Goal: Information Seeking & Learning: Learn about a topic

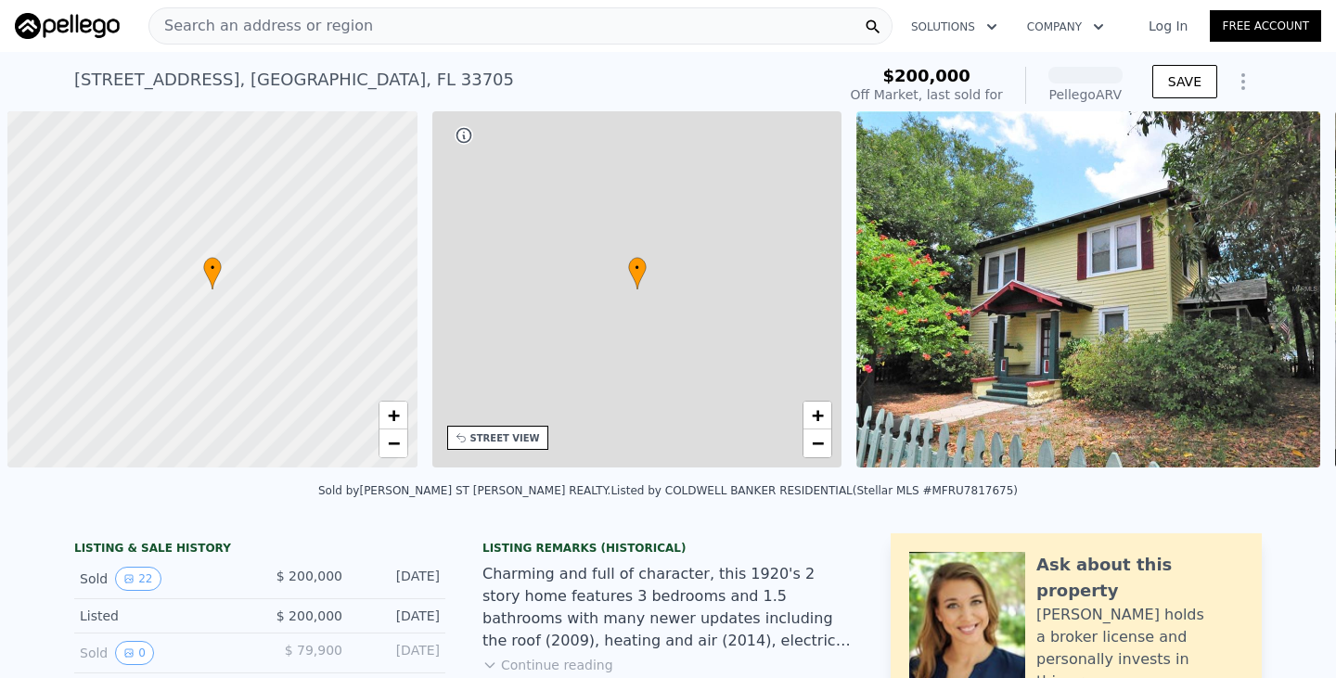
scroll to position [0, 7]
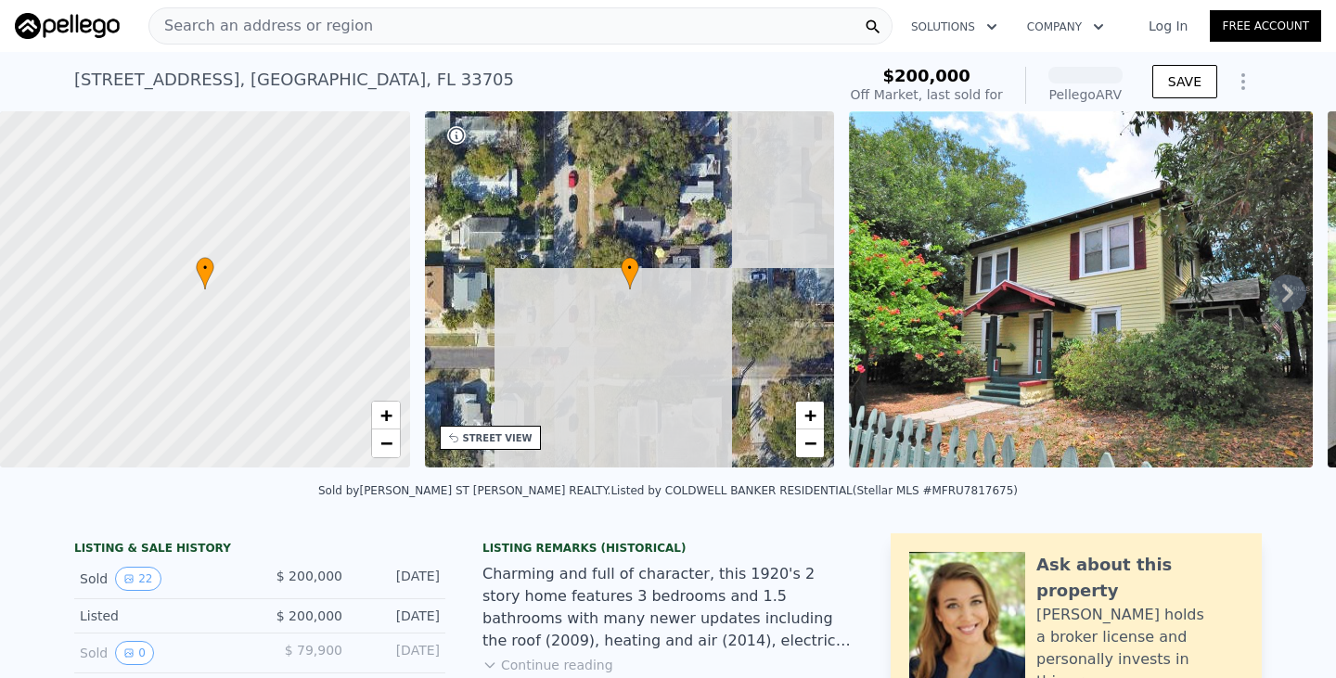
click at [661, 18] on div "Search an address or region" at bounding box center [520, 25] width 744 height 37
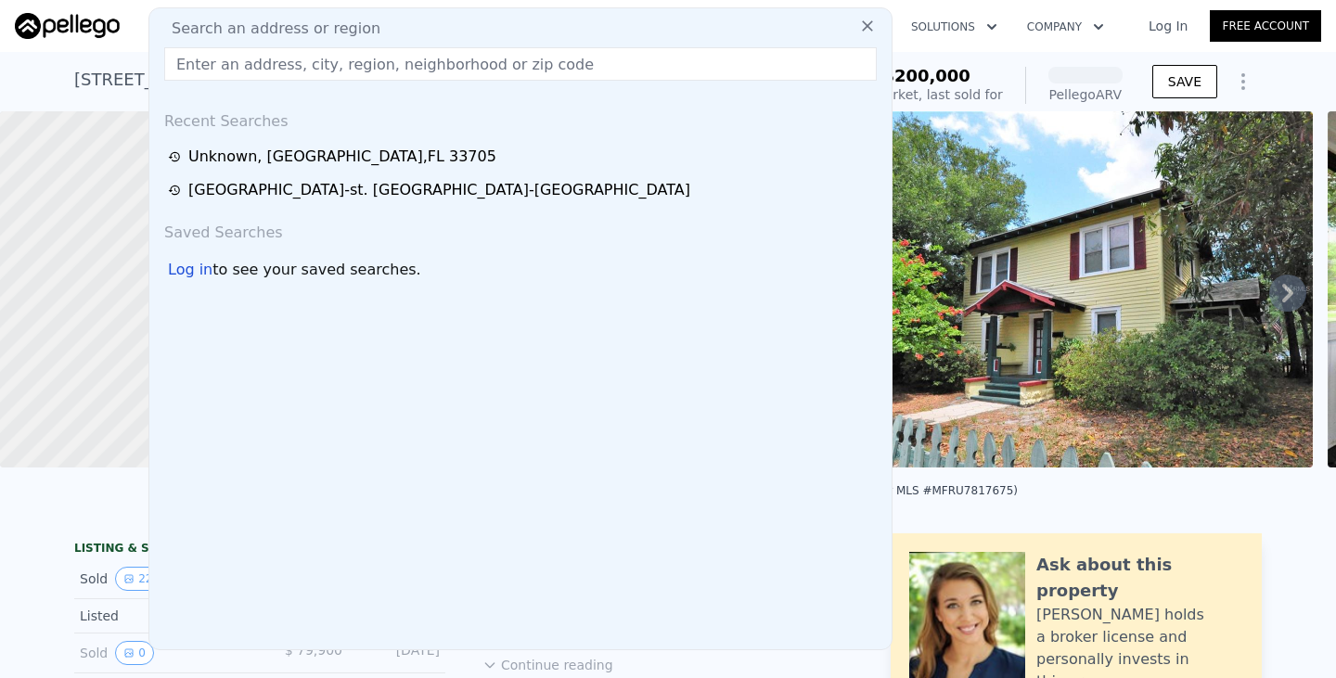
click at [656, 20] on div "Search an address or region" at bounding box center [520, 29] width 727 height 22
click at [646, 54] on input "text" at bounding box center [520, 63] width 712 height 33
paste input "[STREET_ADDRESS],"
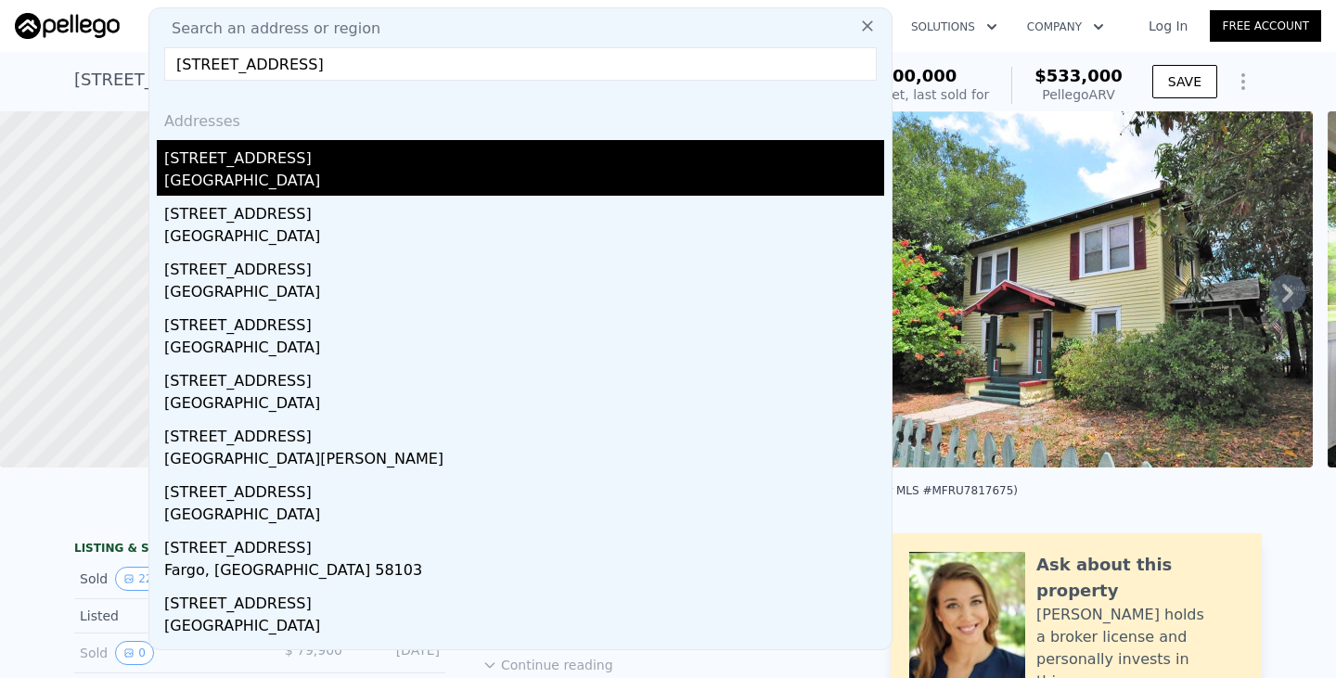
type input "[STREET_ADDRESS]"
click at [352, 189] on div "[GEOGRAPHIC_DATA]" at bounding box center [524, 183] width 720 height 26
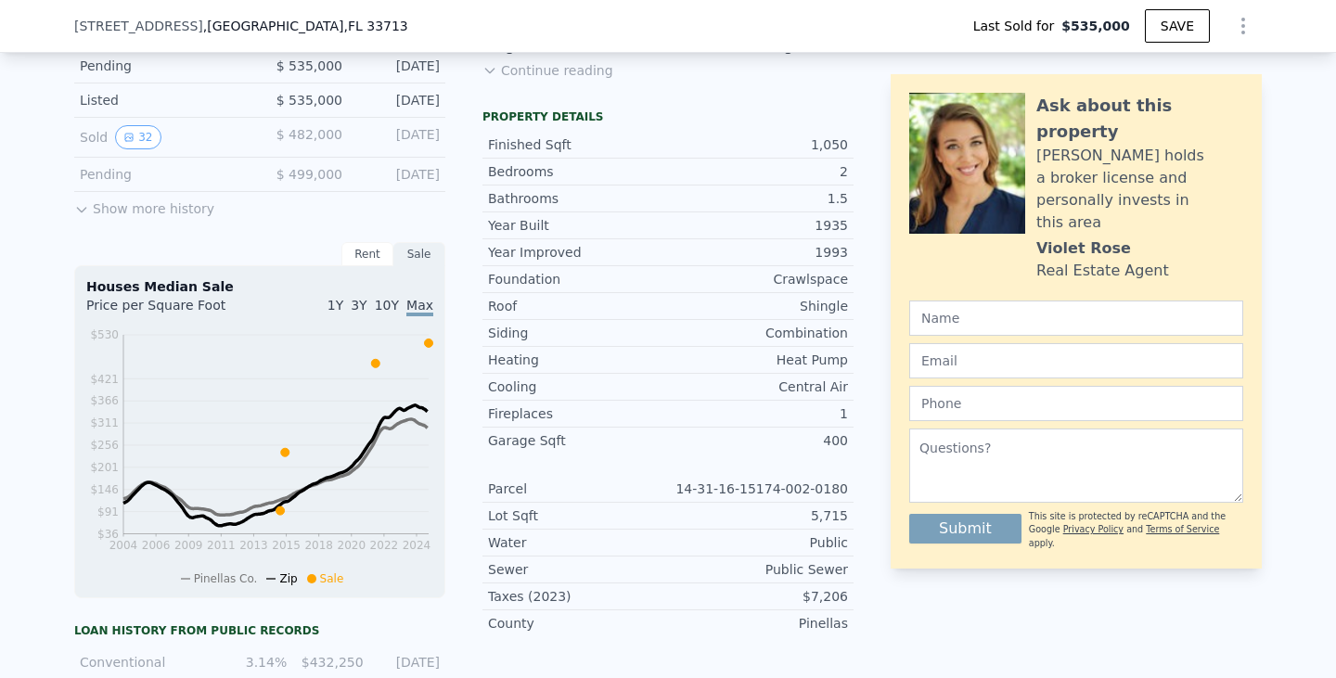
scroll to position [331, 0]
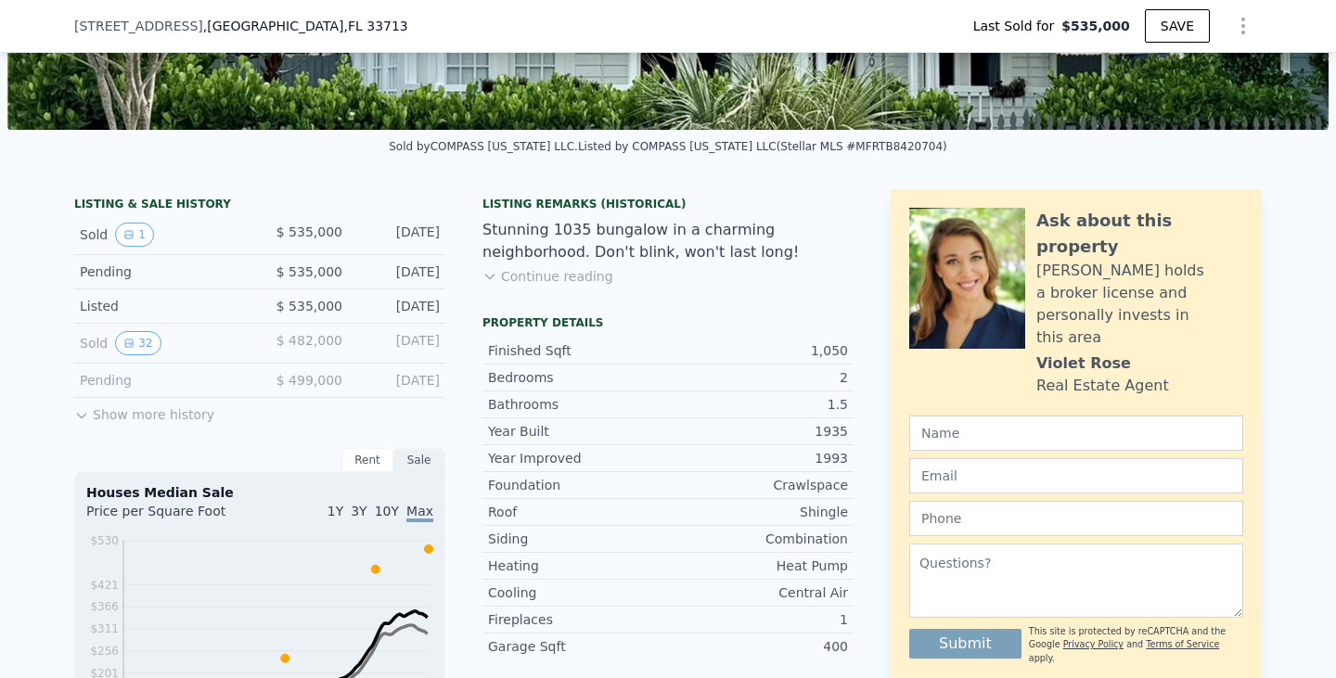
click at [133, 304] on div "Listed" at bounding box center [162, 306] width 165 height 19
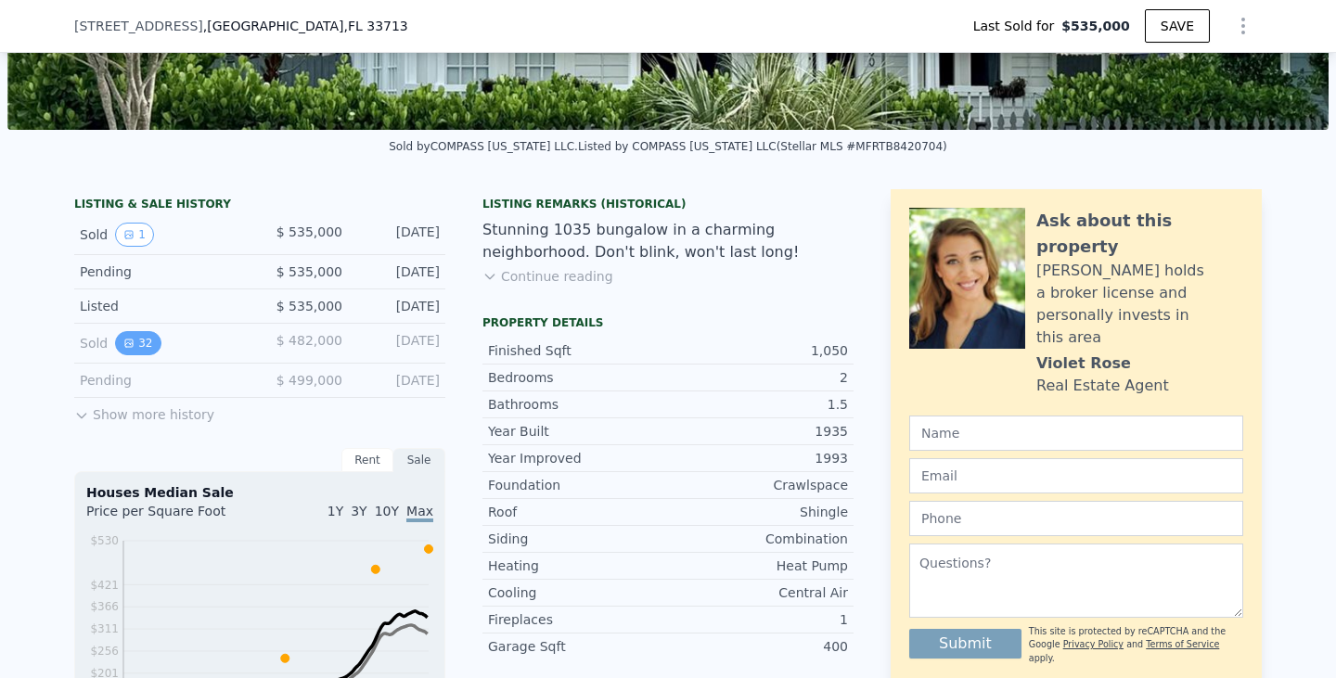
click at [134, 348] on button "32" at bounding box center [137, 343] width 45 height 24
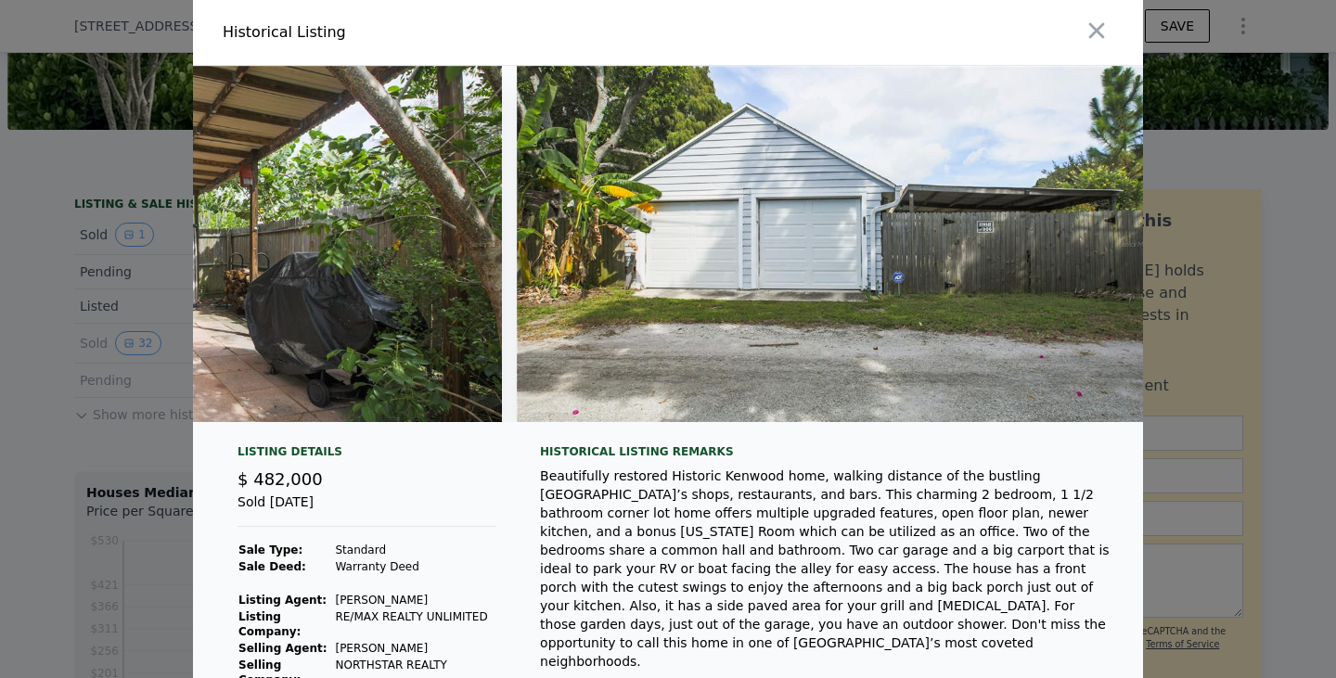
scroll to position [0, 19853]
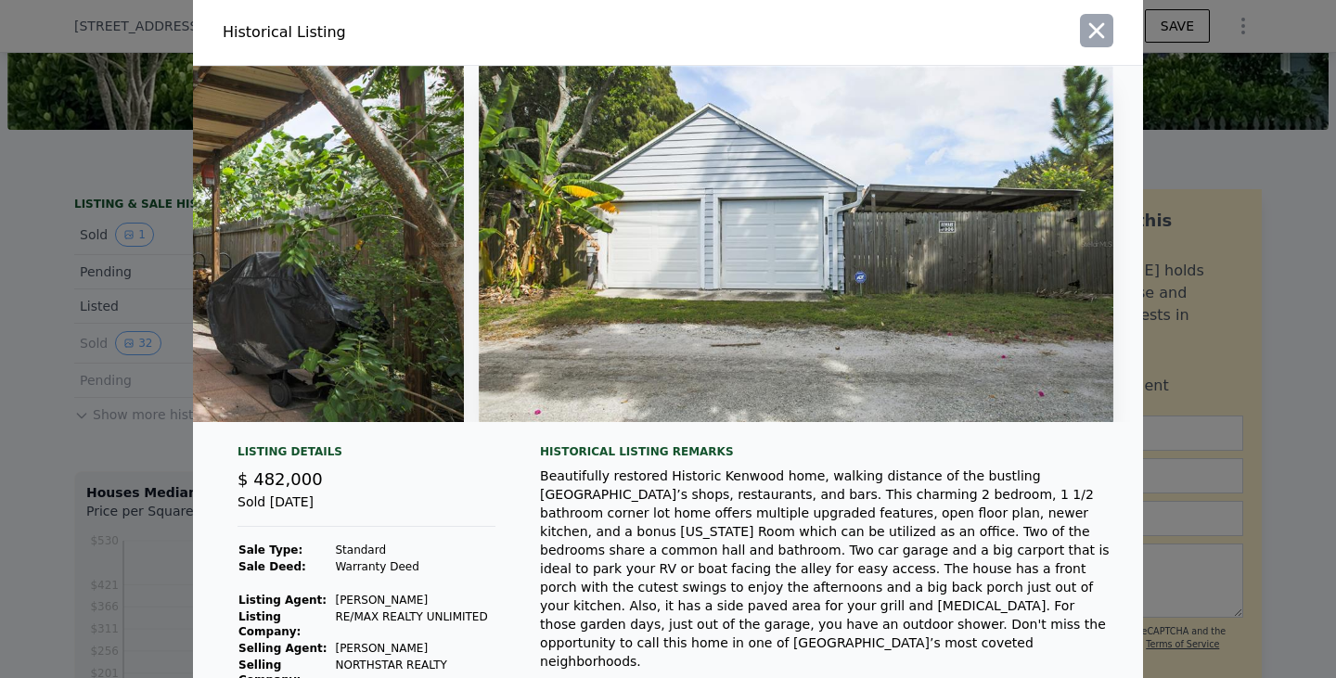
click at [1083, 37] on icon "button" at bounding box center [1096, 31] width 26 height 26
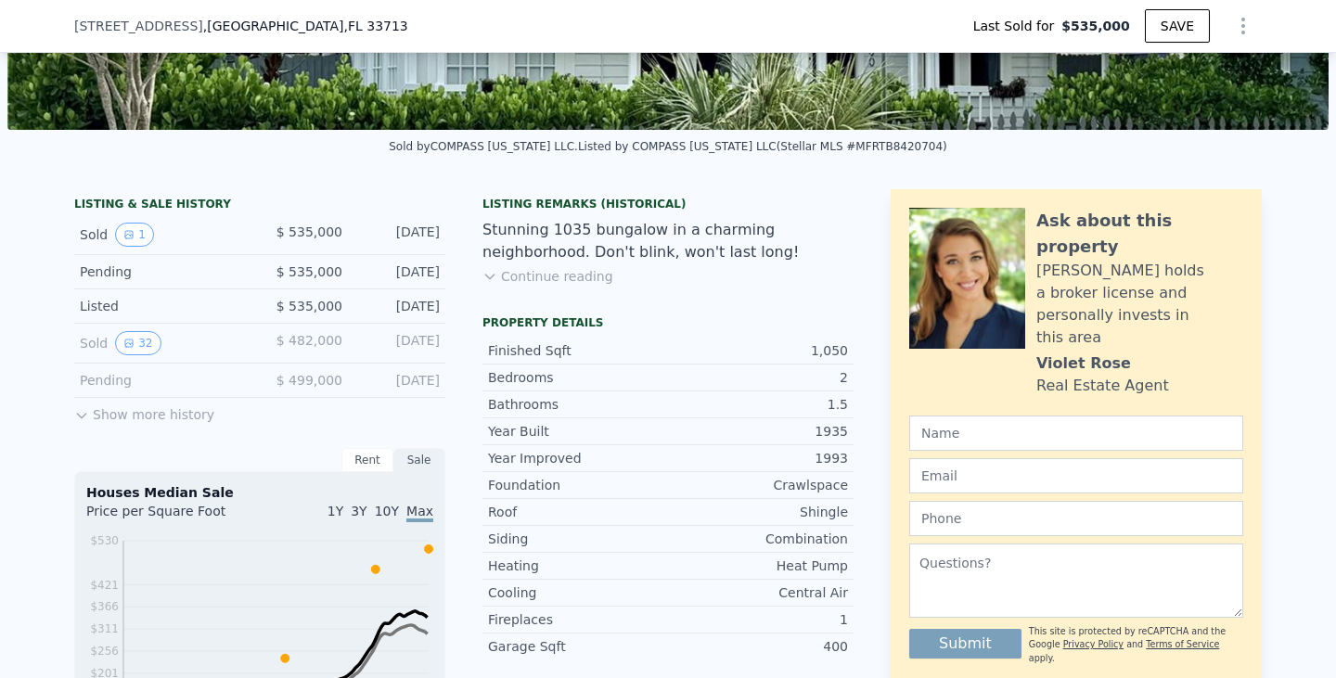
type input "$ 569,000"
type input "-$ 42,860"
